Goal: Transaction & Acquisition: Purchase product/service

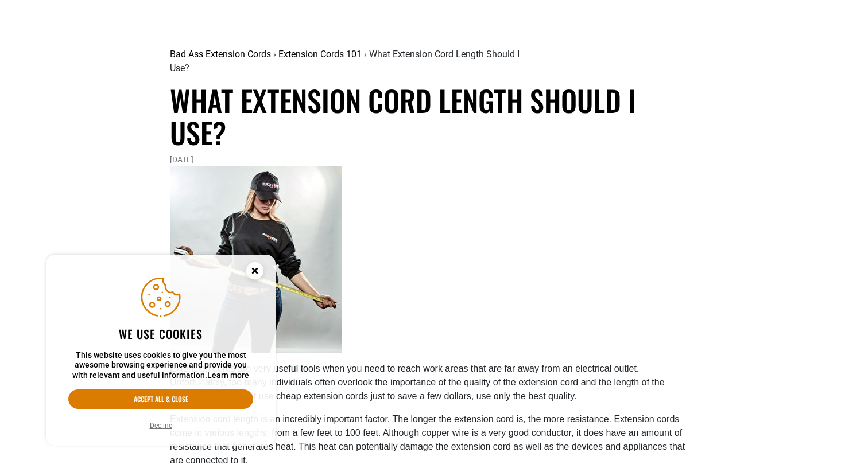
scroll to position [107, 0]
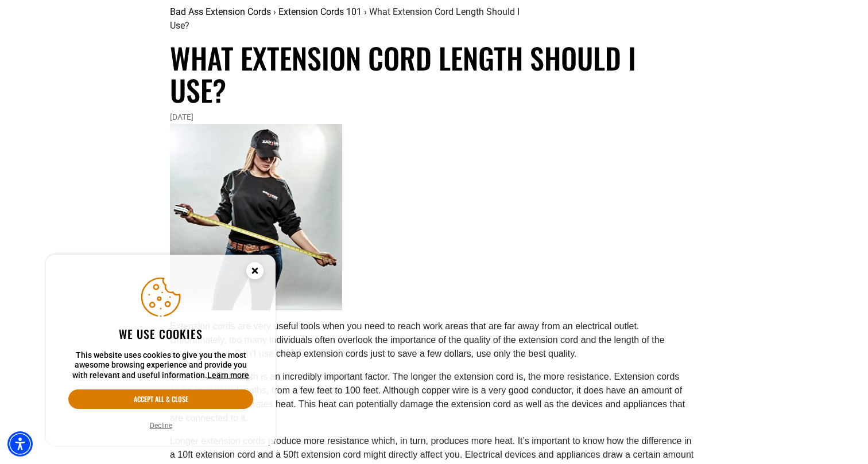
click at [259, 272] on circle "Cookie Consent" at bounding box center [254, 270] width 17 height 17
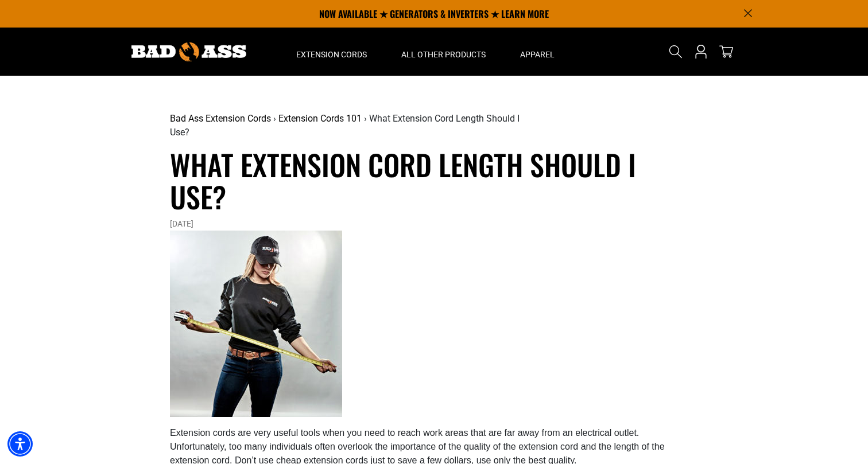
scroll to position [0, 0]
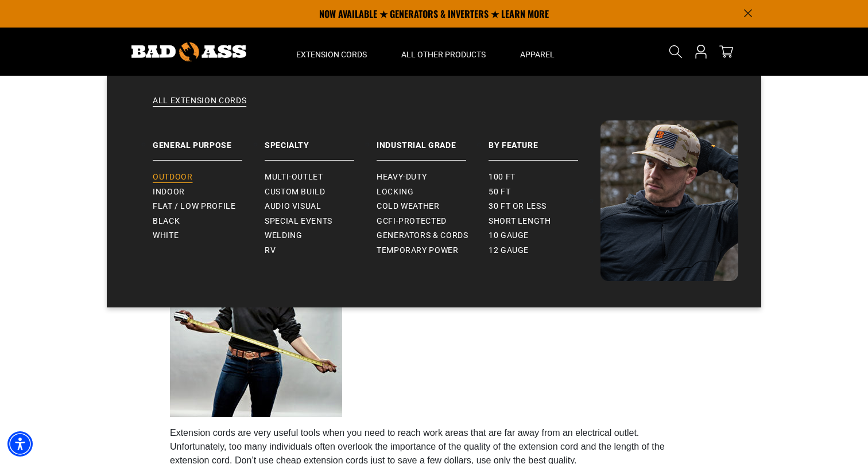
click at [183, 179] on span "Outdoor" at bounding box center [173, 177] width 40 height 10
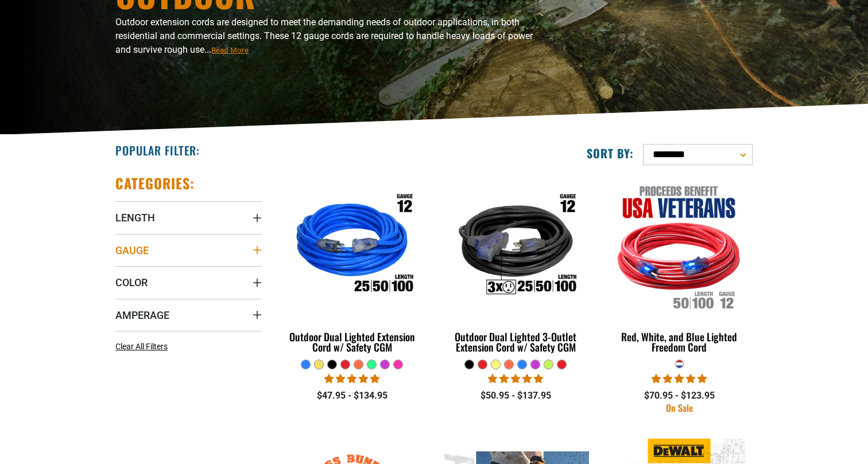
scroll to position [164, 0]
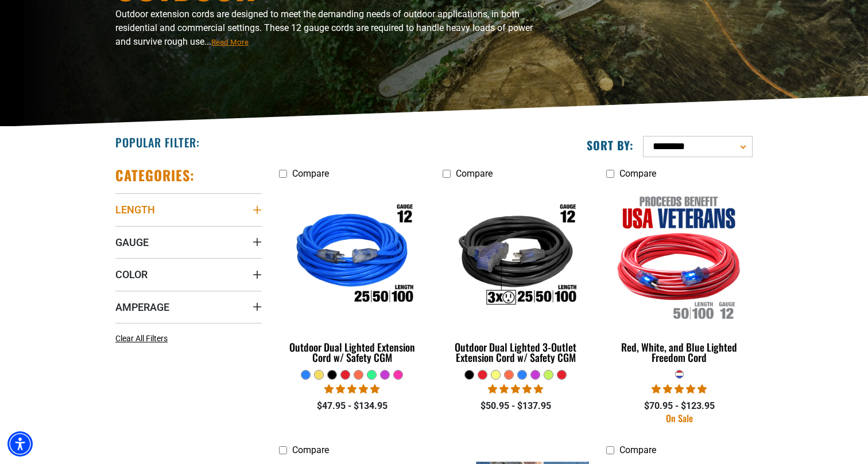
click at [190, 213] on summary "Length" at bounding box center [188, 209] width 146 height 32
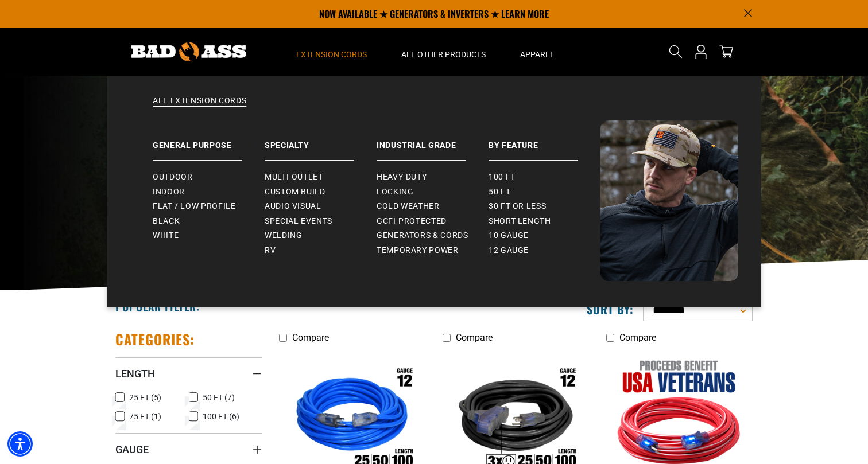
scroll to position [0, 0]
click at [553, 217] on link "Short Length" at bounding box center [544, 221] width 112 height 15
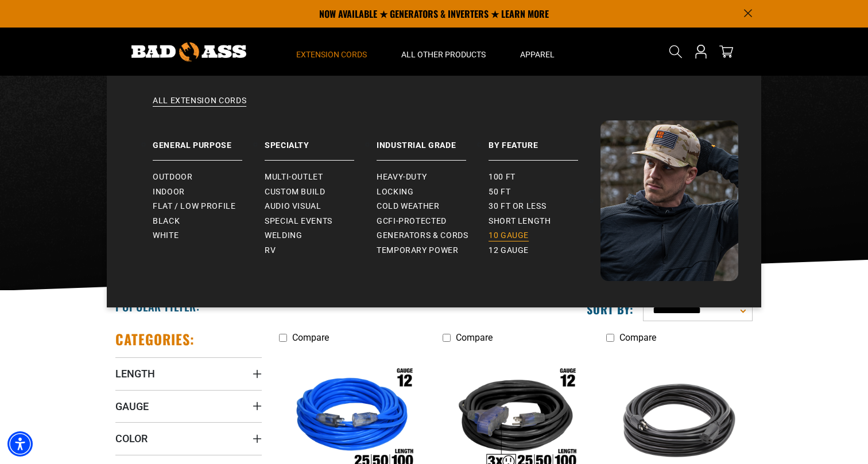
click at [520, 233] on span "10 gauge" at bounding box center [508, 236] width 40 height 10
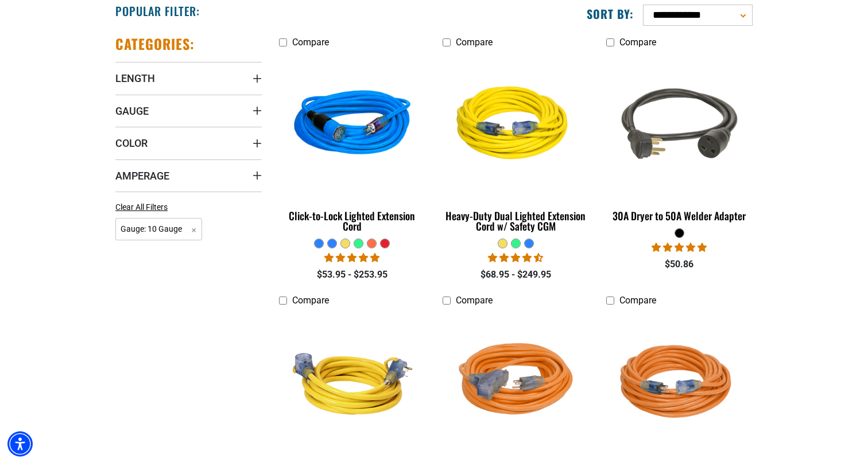
scroll to position [296, 0]
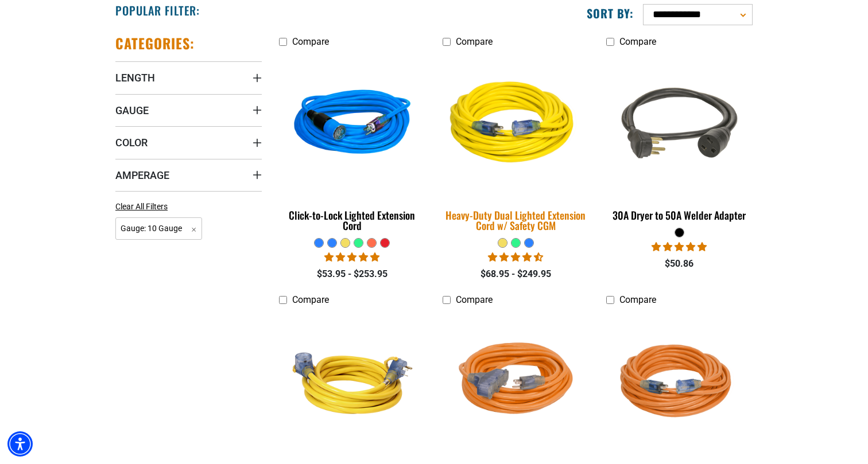
click at [495, 129] on img at bounding box center [515, 124] width 161 height 147
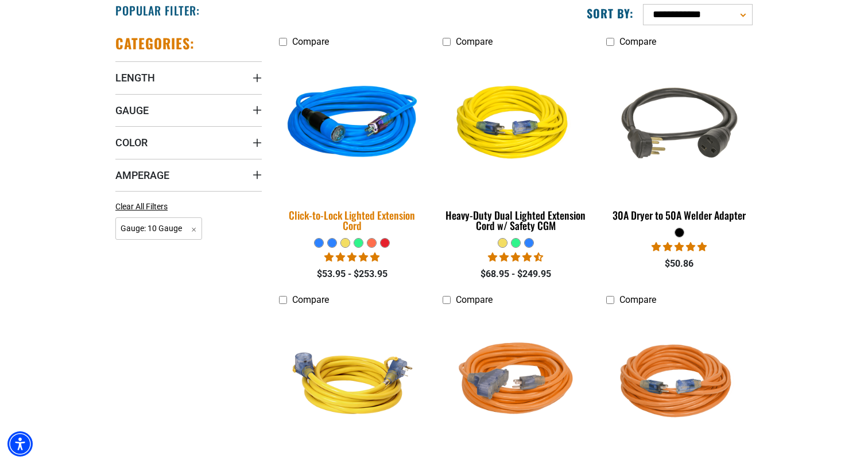
click at [319, 127] on img at bounding box center [352, 124] width 161 height 147
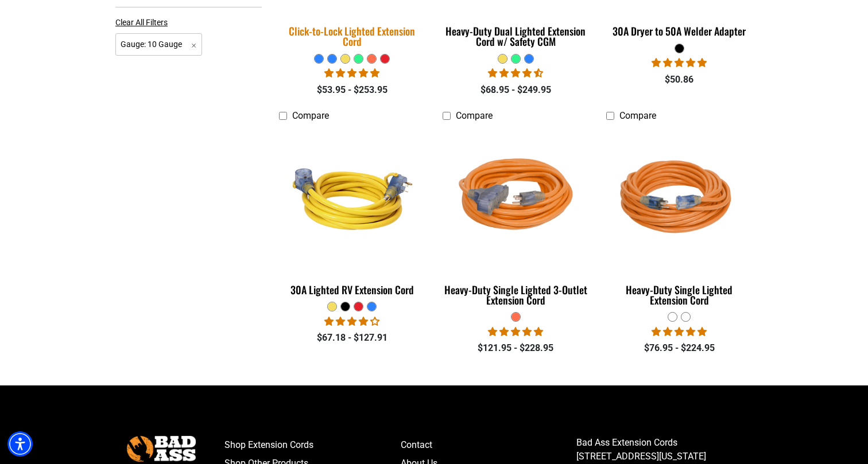
scroll to position [483, 0]
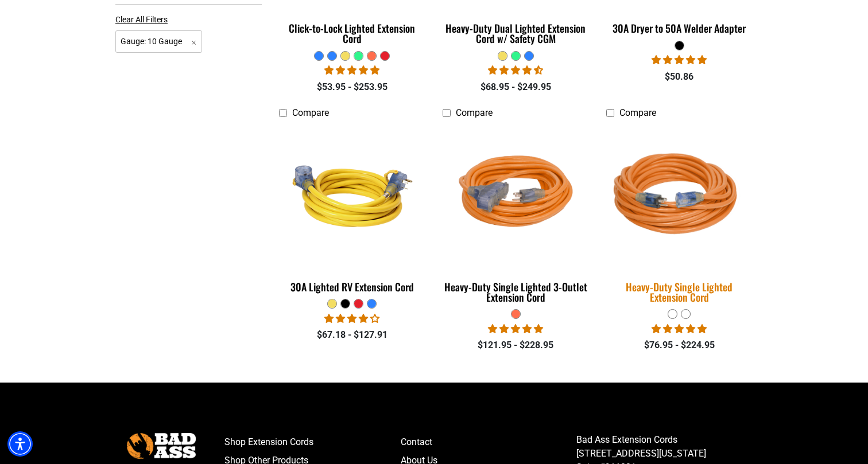
click at [676, 204] on img at bounding box center [679, 196] width 161 height 147
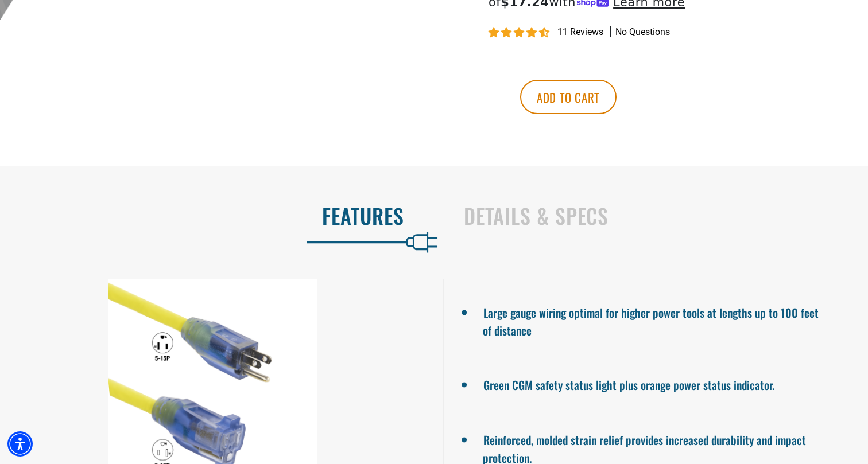
scroll to position [740, 0]
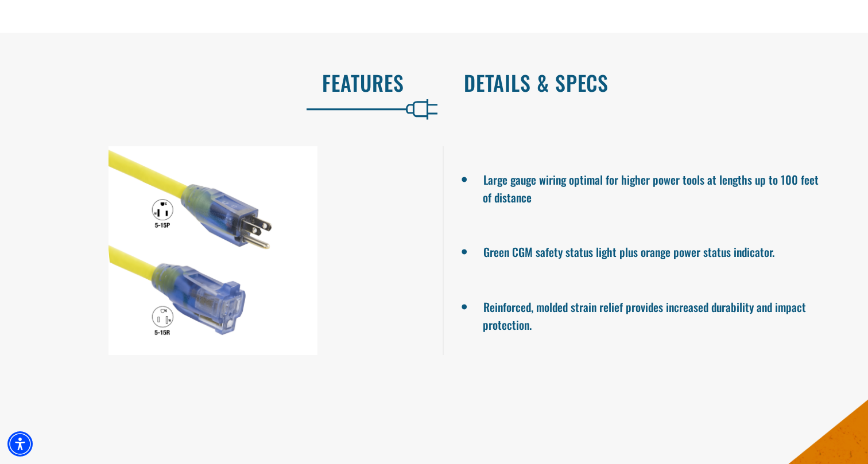
click at [539, 89] on h2 "Details & Specs" at bounding box center [654, 83] width 380 height 24
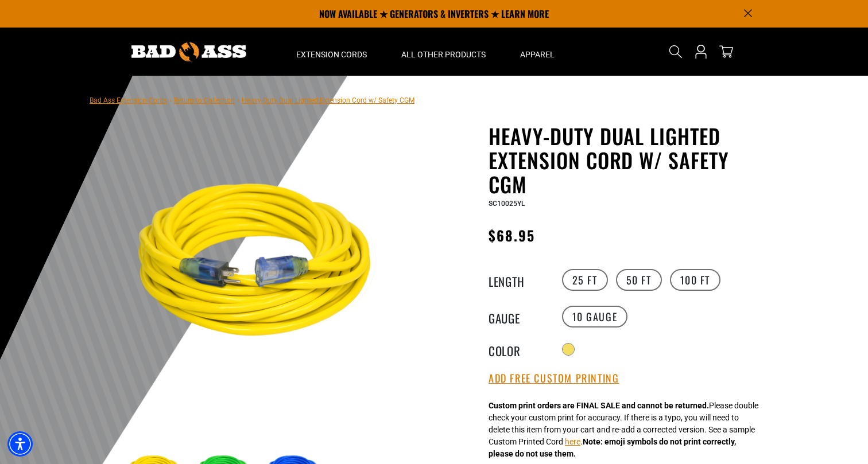
scroll to position [-1, 0]
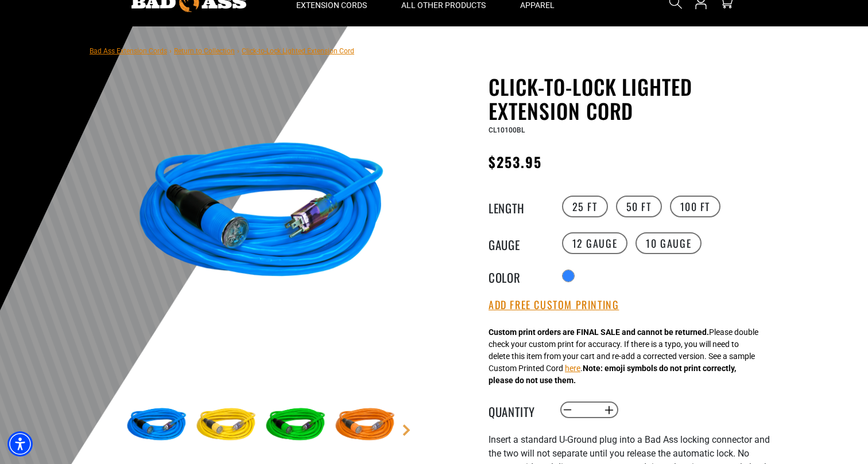
scroll to position [52, 0]
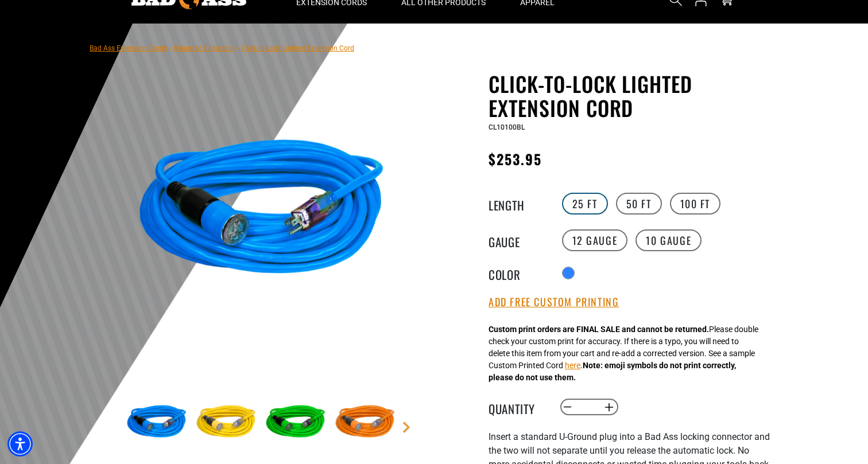
click at [595, 200] on label "25 FT" at bounding box center [585, 204] width 46 height 22
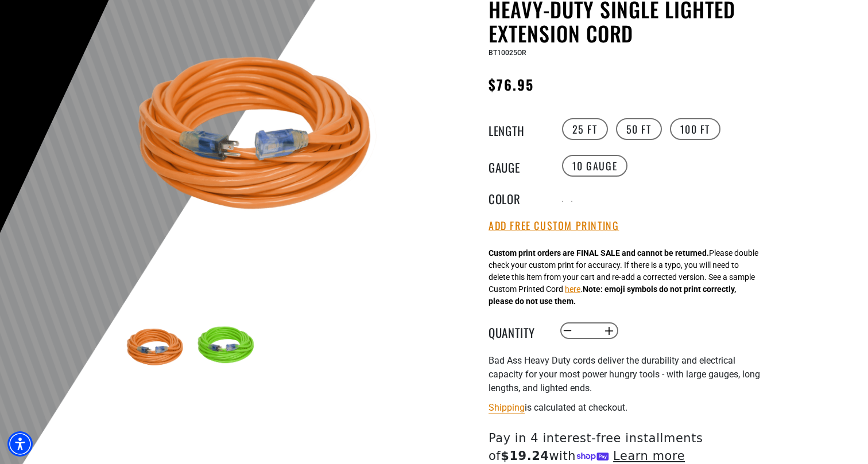
scroll to position [134, 0]
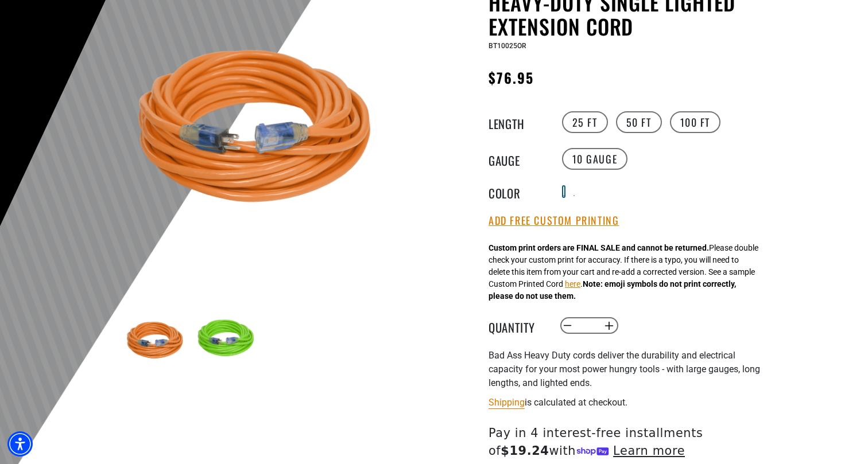
click at [564, 195] on div at bounding box center [563, 195] width 1 height 1
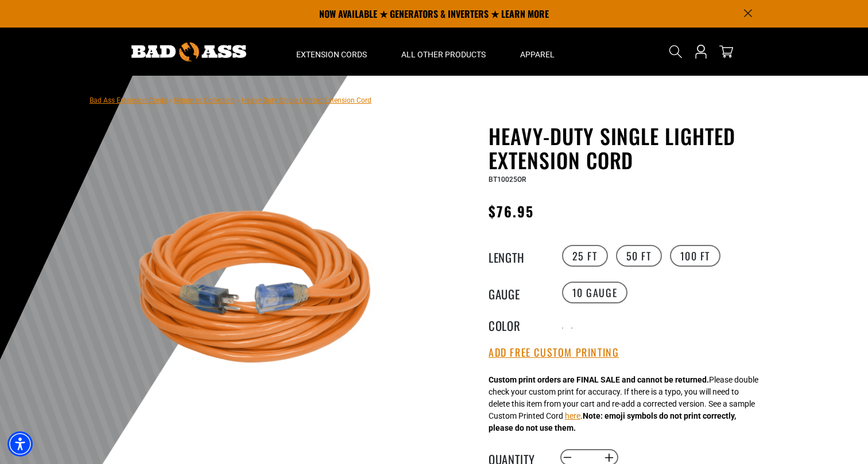
scroll to position [-1, 0]
